Goal: Task Accomplishment & Management: Use online tool/utility

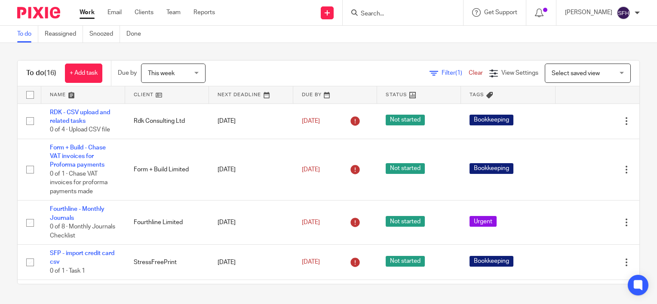
click at [191, 97] on link at bounding box center [167, 94] width 84 height 17
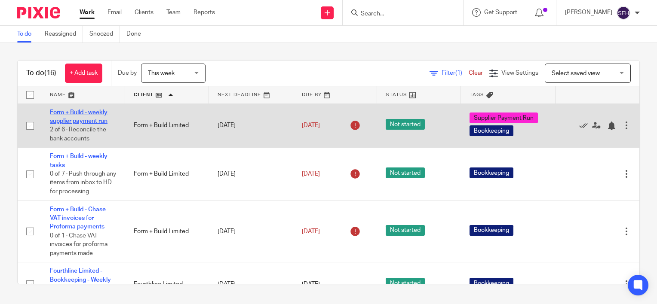
click at [89, 119] on link "Form + Build - weekly supplier payment run" at bounding box center [79, 117] width 58 height 15
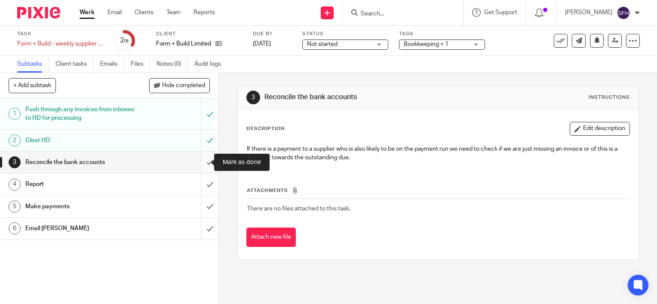
click at [201, 163] on input "submit" at bounding box center [109, 162] width 218 height 21
